Goal: Task Accomplishment & Management: Use online tool/utility

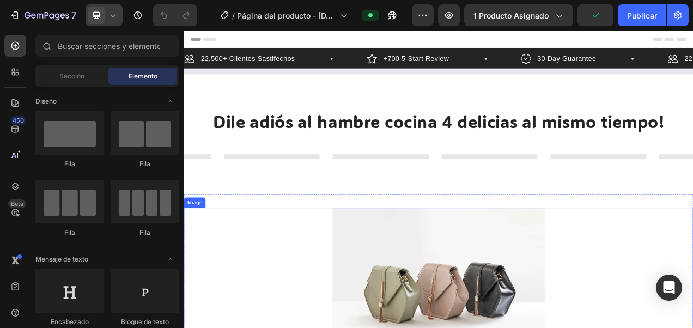
click at [108, 17] on icon at bounding box center [112, 15] width 11 height 11
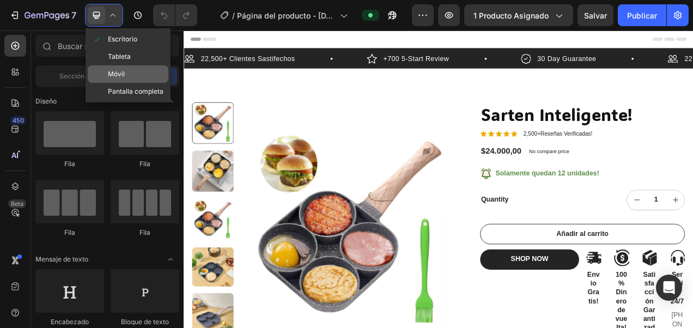
click at [123, 71] on span "Móvil" at bounding box center [116, 74] width 17 height 11
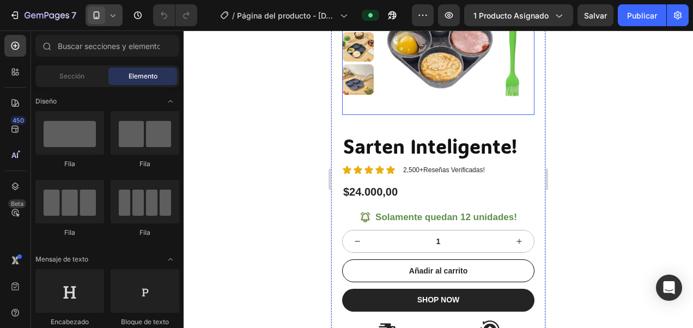
scroll to position [163, 0]
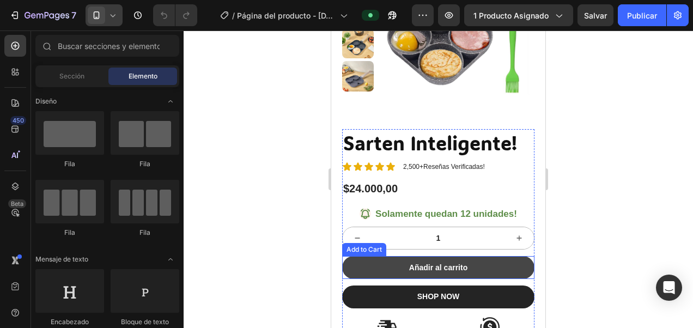
click at [459, 260] on button "Añadir al carrito" at bounding box center [438, 267] width 192 height 23
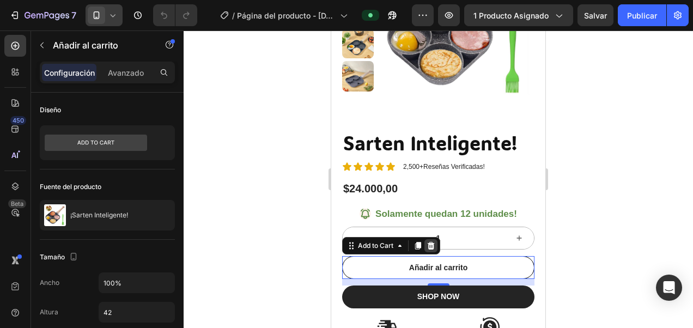
click at [433, 246] on icon at bounding box center [431, 246] width 7 height 8
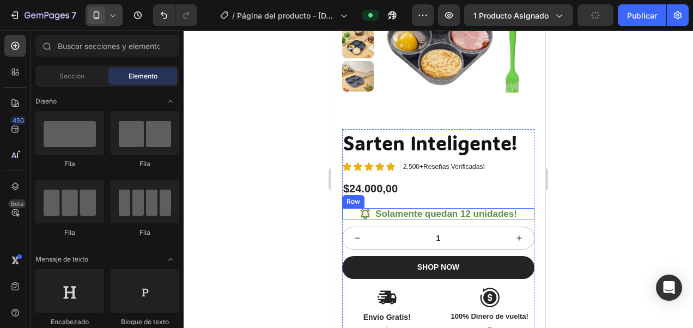
scroll to position [0, 0]
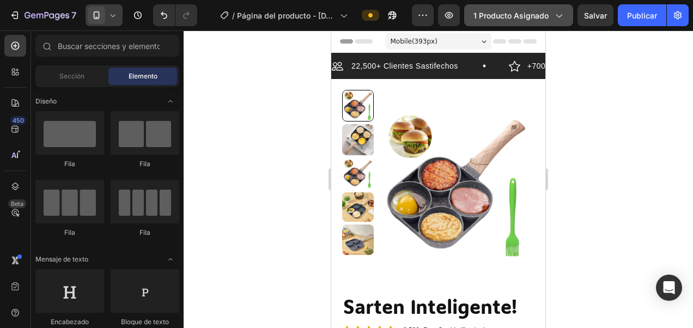
click at [561, 15] on icon "button" at bounding box center [558, 15] width 11 height 11
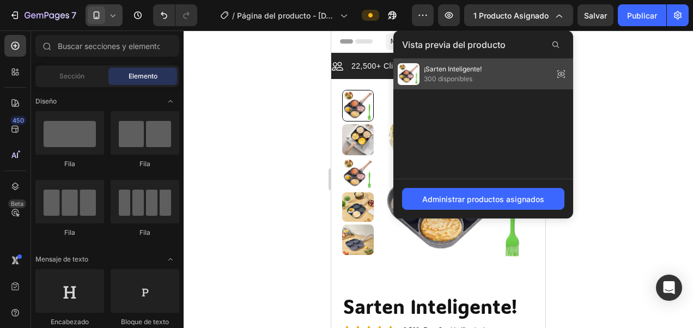
click at [476, 71] on span "¡Sarten Inteligente!" at bounding box center [453, 69] width 58 height 10
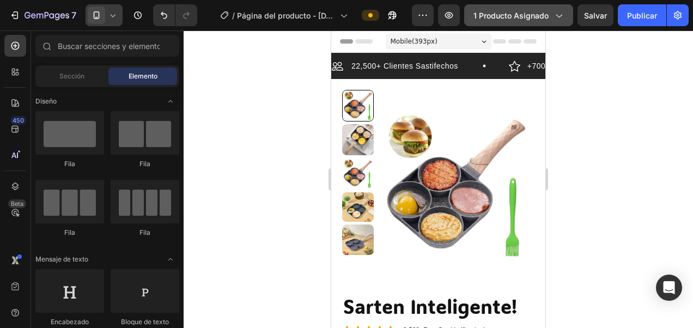
click at [557, 15] on icon "button" at bounding box center [559, 16] width 6 height 3
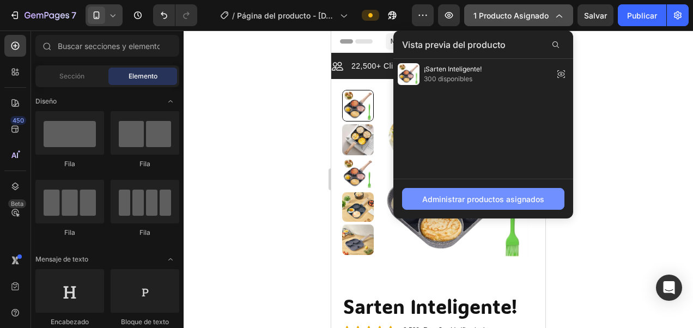
click at [487, 195] on font "Administrar productos asignados" at bounding box center [483, 198] width 122 height 11
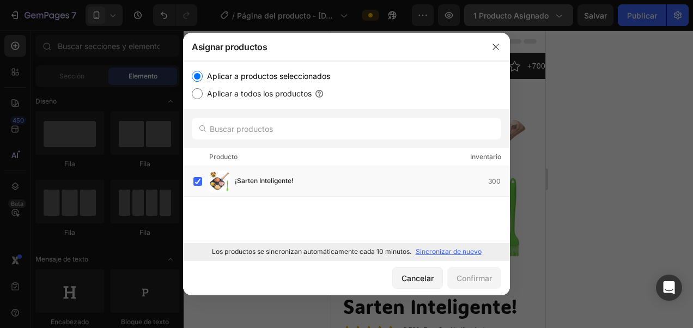
click at [198, 92] on input "Aplicar a todos los productos" at bounding box center [197, 93] width 11 height 11
radio input "true"
click at [198, 73] on input "Aplicar a productos seleccionados" at bounding box center [197, 76] width 11 height 11
radio input "true"
click at [447, 250] on p "Sincronizar de nuevo" at bounding box center [449, 252] width 66 height 10
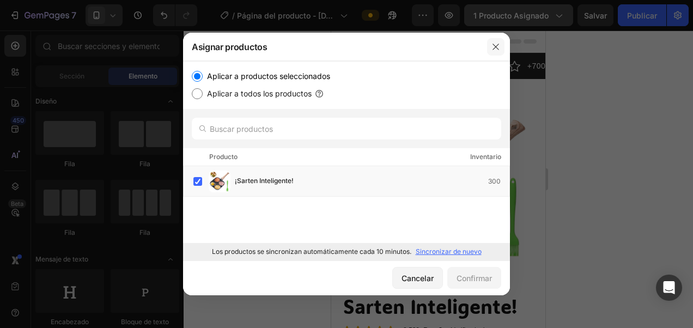
click at [497, 43] on icon "button" at bounding box center [496, 47] width 9 height 9
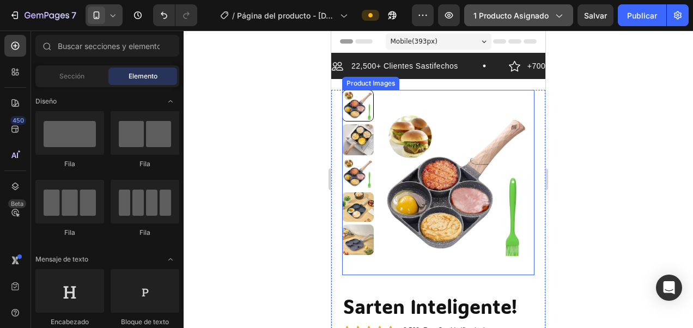
click at [454, 138] on img at bounding box center [456, 186] width 157 height 193
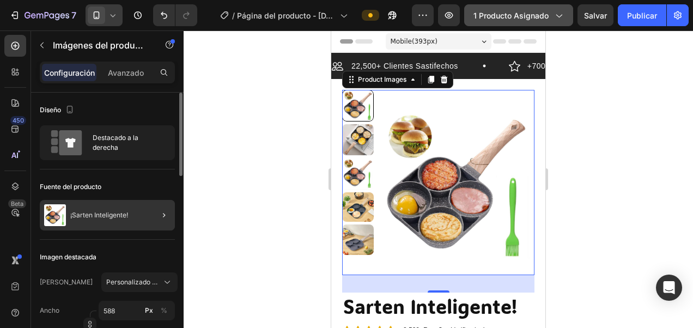
click at [148, 217] on div at bounding box center [159, 215] width 31 height 31
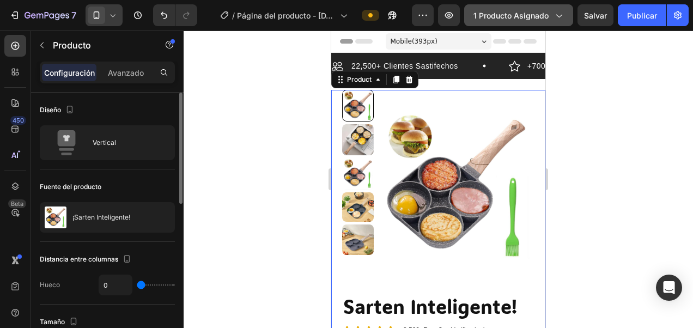
drag, startPoint x: 256, startPoint y: 163, endPoint x: 203, endPoint y: 10, distance: 162.0
click at [256, 163] on div at bounding box center [439, 180] width 510 height 298
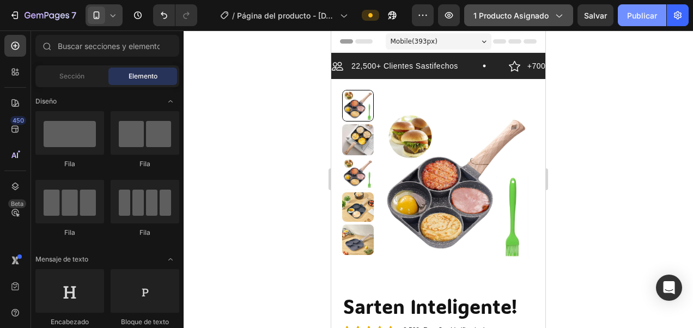
click at [632, 16] on font "Publicar" at bounding box center [642, 15] width 30 height 11
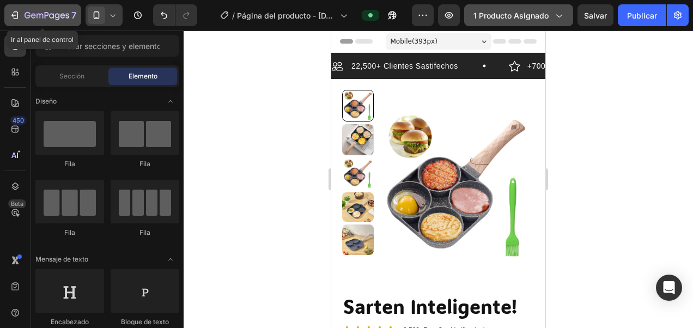
click at [21, 11] on div "7" at bounding box center [42, 15] width 67 height 13
